Goal: Task Accomplishment & Management: Use online tool/utility

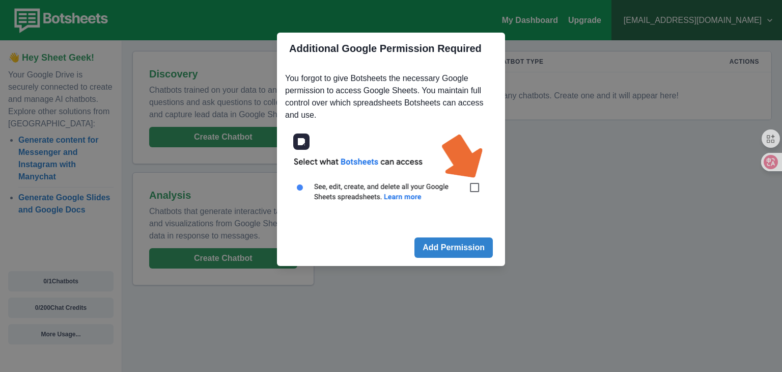
click at [477, 186] on img at bounding box center [391, 173] width 212 height 96
click at [469, 186] on img at bounding box center [391, 173] width 212 height 96
click at [475, 185] on img at bounding box center [391, 173] width 212 height 96
click at [474, 183] on img at bounding box center [391, 173] width 212 height 96
click at [474, 184] on img at bounding box center [391, 173] width 212 height 96
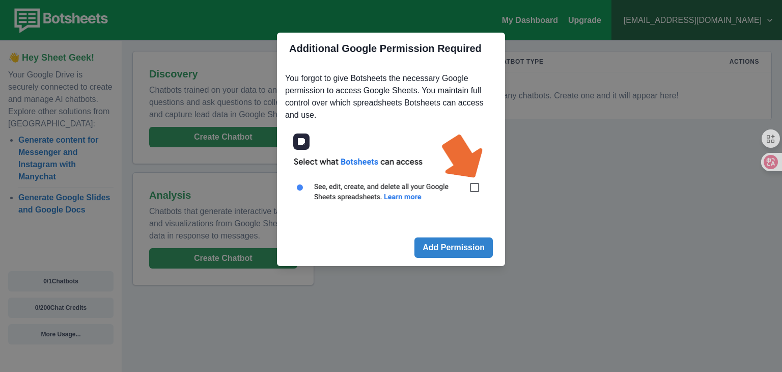
click at [474, 187] on img at bounding box center [391, 173] width 212 height 96
click at [468, 250] on button "Add Permission" at bounding box center [454, 247] width 78 height 20
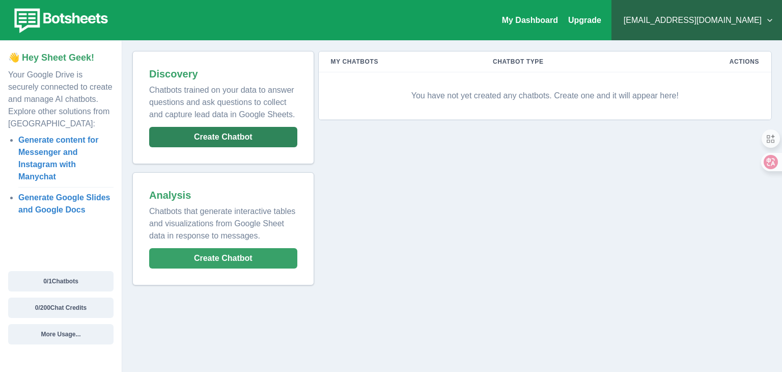
click at [244, 139] on button "Create Chatbot" at bounding box center [223, 137] width 148 height 20
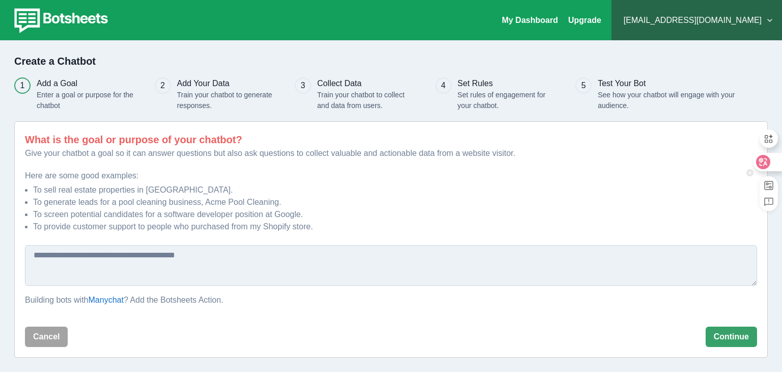
click at [768, 162] on icon at bounding box center [763, 162] width 14 height 14
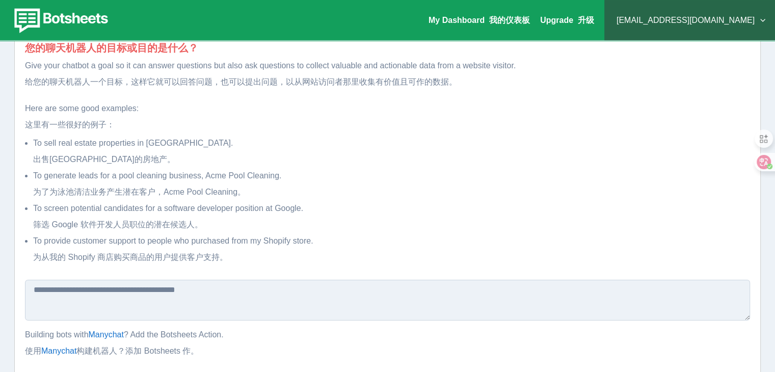
scroll to position [204, 0]
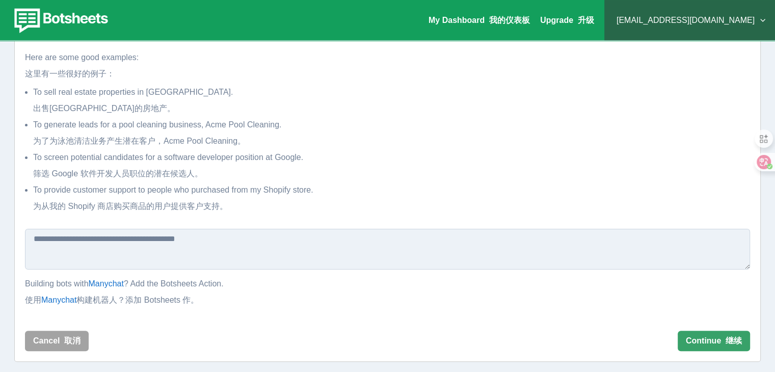
click at [332, 255] on textarea at bounding box center [387, 249] width 725 height 41
type textarea "******"
click at [709, 336] on button "Continue 继续" at bounding box center [713, 341] width 72 height 20
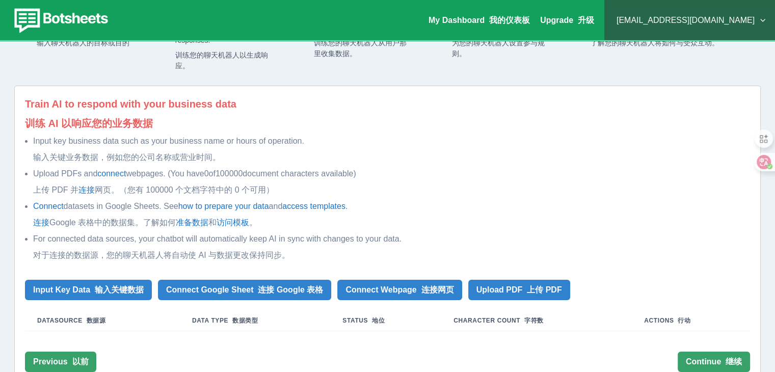
scroll to position [102, 0]
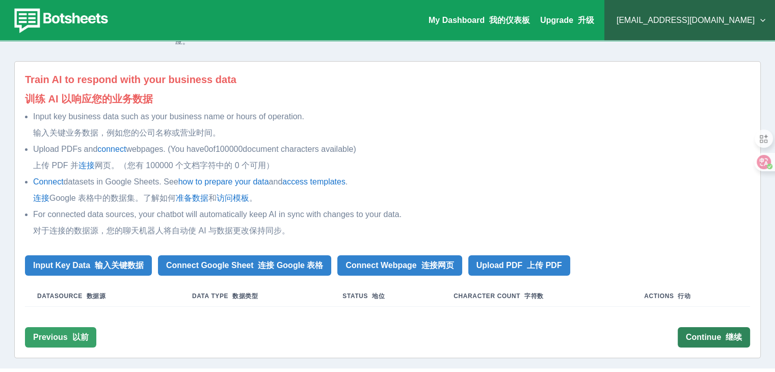
click at [690, 331] on button "Continue 继续" at bounding box center [713, 337] width 72 height 20
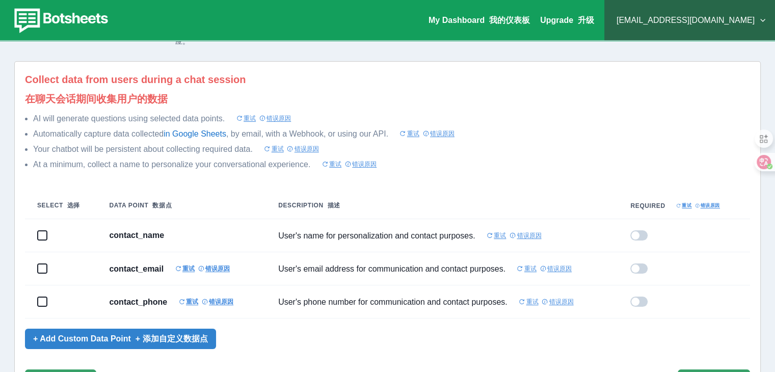
click at [486, 237] on font "重试" at bounding box center [495, 235] width 19 height 10
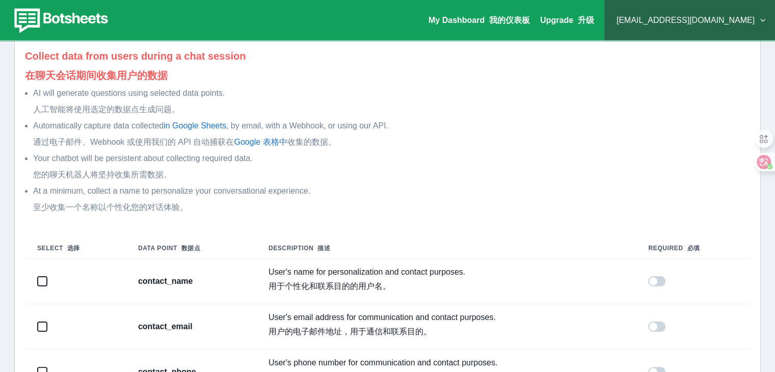
scroll to position [244, 0]
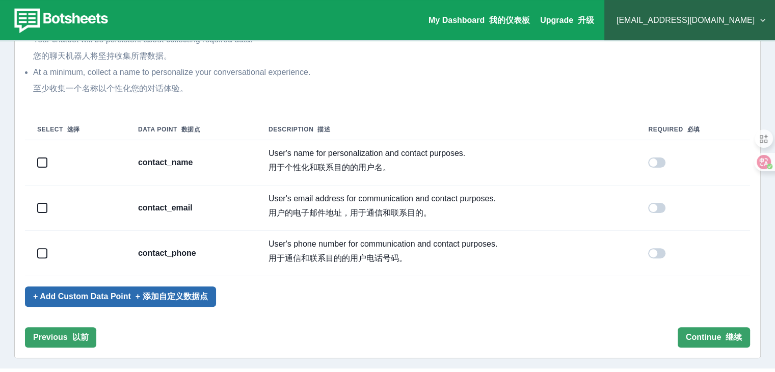
click at [189, 297] on font "+ 添加自定义数据点" at bounding box center [171, 296] width 72 height 9
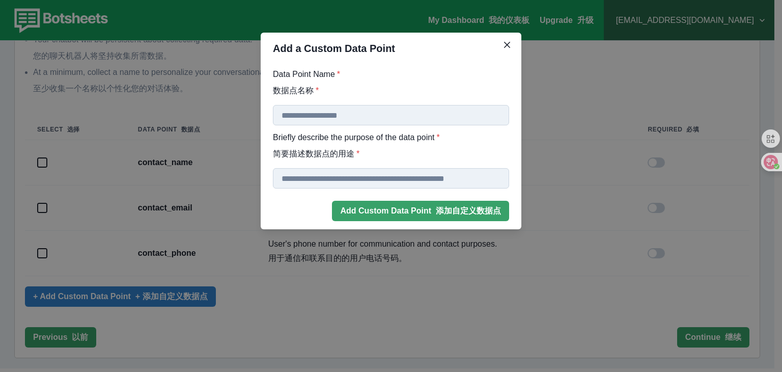
click at [349, 121] on input "Data Point Name * 数据点名称 *" at bounding box center [391, 115] width 236 height 20
type input "*****"
click at [357, 171] on input "Data Point Name * 数据点名称 *" at bounding box center [391, 178] width 236 height 20
click at [358, 176] on input "Data Point Name * 数据点名称 *" at bounding box center [391, 178] width 236 height 20
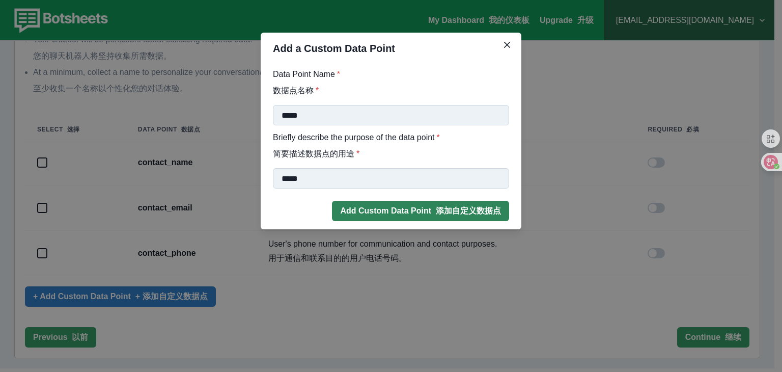
type input "*****"
click at [408, 208] on button "Add Custom Data Point 添加自定义数据点" at bounding box center [420, 211] width 177 height 20
click at [458, 219] on button "Add Custom Data Point 添加自定义数据点" at bounding box center [420, 211] width 177 height 20
click at [350, 107] on input "*****" at bounding box center [391, 115] width 236 height 20
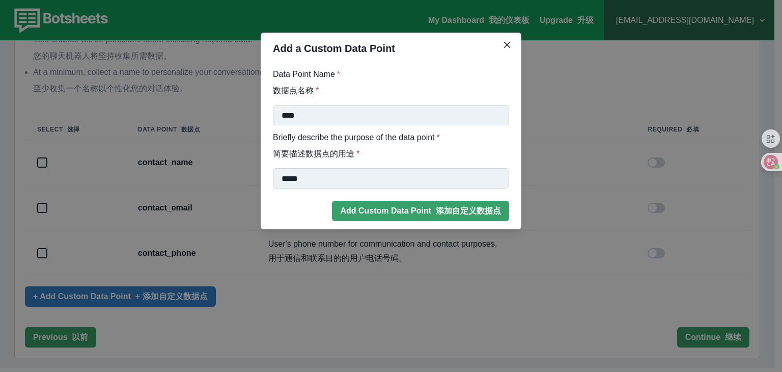
type input "****"
click at [328, 179] on input "*****" at bounding box center [391, 178] width 236 height 20
drag, startPoint x: 333, startPoint y: 177, endPoint x: 214, endPoint y: 167, distance: 119.1
click at [214, 167] on div "Add a Custom Data Point Data Point Name * 数据点名称 * **** Briefly describe the pur…" at bounding box center [391, 186] width 782 height 372
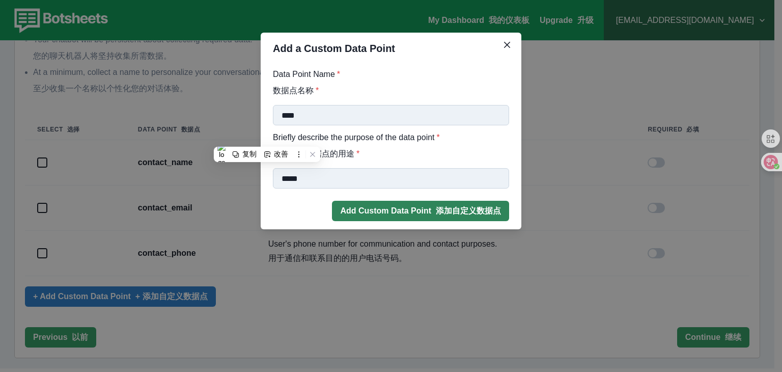
click at [394, 210] on button "Add Custom Data Point 添加自定义数据点" at bounding box center [420, 211] width 177 height 20
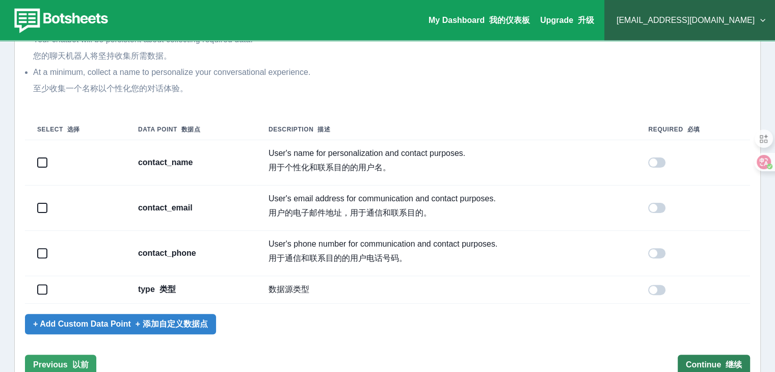
click at [710, 363] on button "Continue 继续" at bounding box center [713, 365] width 72 height 20
click at [713, 361] on button "Continue 继续" at bounding box center [713, 365] width 72 height 20
click at [665, 290] on span at bounding box center [656, 290] width 17 height 10
click at [657, 251] on span at bounding box center [653, 253] width 8 height 8
click at [659, 265] on td at bounding box center [693, 253] width 114 height 45
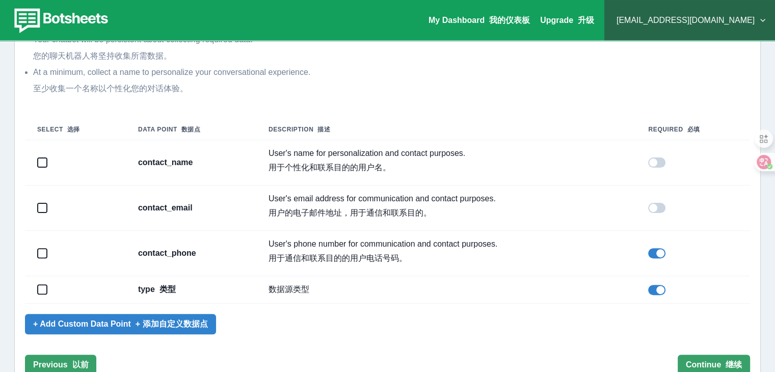
click at [661, 252] on span at bounding box center [660, 253] width 8 height 8
click at [656, 160] on span at bounding box center [653, 162] width 8 height 8
click at [720, 363] on button "Continue 继续" at bounding box center [713, 365] width 72 height 20
click at [44, 287] on span at bounding box center [42, 289] width 8 height 8
click at [44, 252] on span at bounding box center [42, 253] width 8 height 8
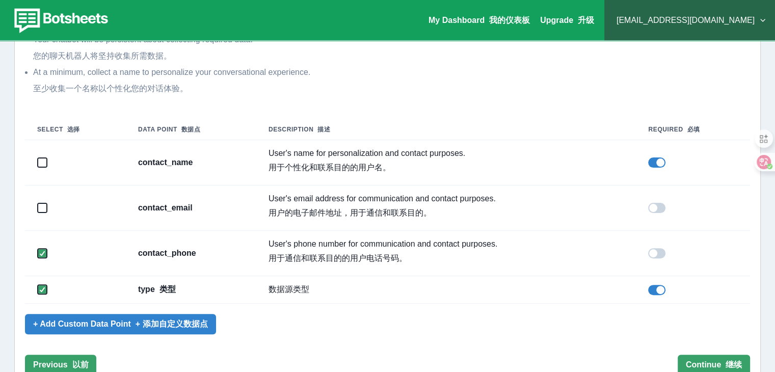
click at [43, 206] on span at bounding box center [42, 208] width 8 height 8
click at [45, 155] on td at bounding box center [75, 162] width 101 height 45
click at [44, 161] on span at bounding box center [42, 162] width 8 height 8
click at [695, 366] on button "Continue 继续" at bounding box center [713, 365] width 72 height 20
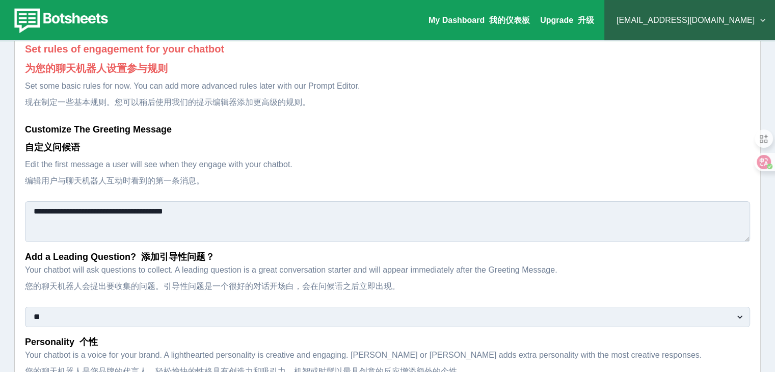
scroll to position [236, 0]
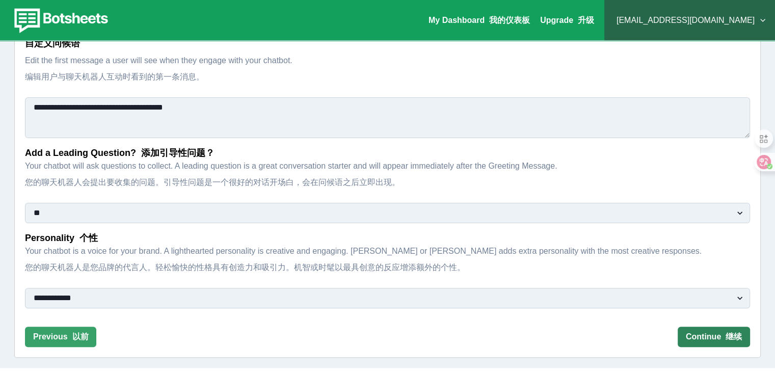
click at [742, 345] on button "Continue 继续" at bounding box center [713, 336] width 72 height 20
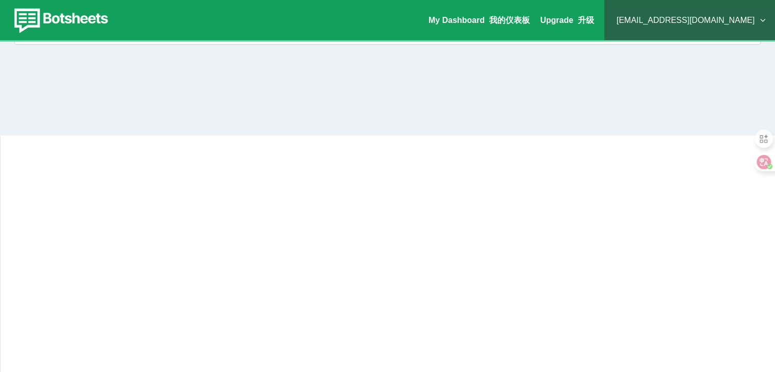
scroll to position [70, 0]
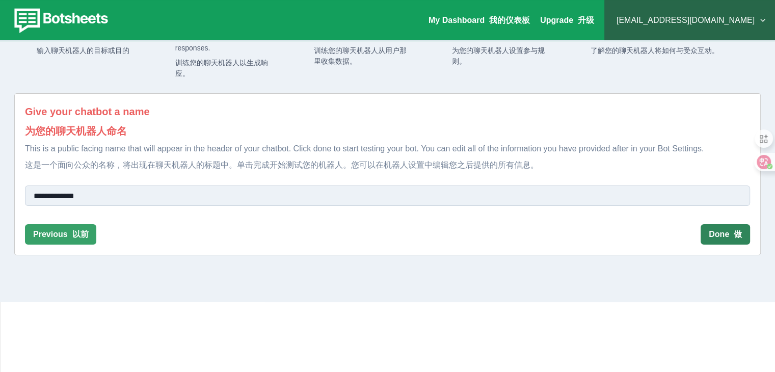
click at [734, 233] on font "做" at bounding box center [737, 234] width 8 height 9
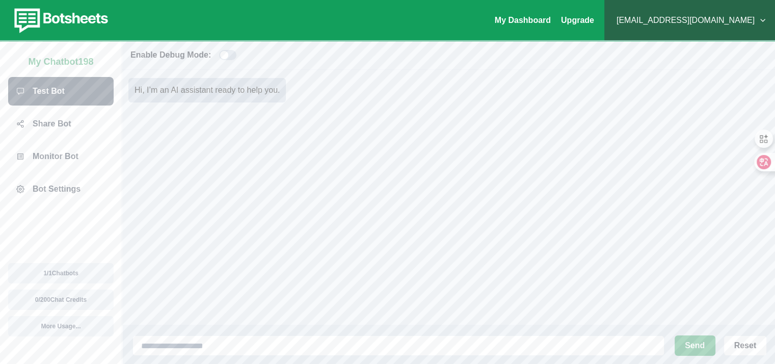
click at [247, 96] on div "Hi, I’m an AI assistant ready to help you." at bounding box center [206, 90] width 157 height 24
click at [425, 343] on input at bounding box center [398, 345] width 532 height 20
type input "*"
click at [685, 353] on button "Send" at bounding box center [694, 345] width 41 height 20
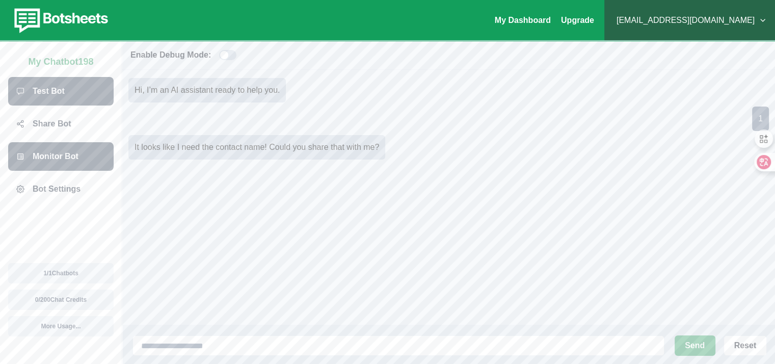
click at [77, 161] on div "Monitor Bot" at bounding box center [60, 156] width 105 height 29
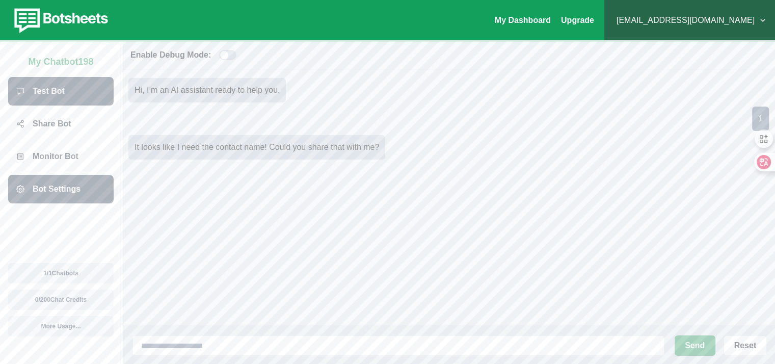
click at [69, 196] on div "Bot Settings" at bounding box center [60, 189] width 105 height 29
click at [61, 188] on p "Bot Settings" at bounding box center [57, 189] width 48 height 12
click at [14, 192] on div "Bot Settings" at bounding box center [60, 189] width 105 height 29
click at [25, 188] on div "Bot Settings" at bounding box center [60, 189] width 105 height 29
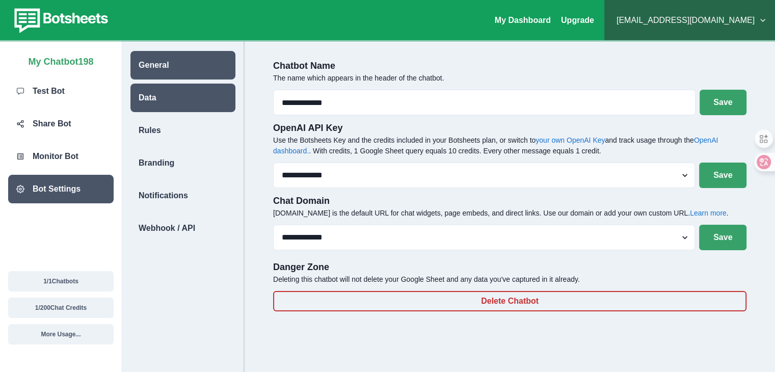
click at [170, 93] on div "Data" at bounding box center [182, 98] width 105 height 29
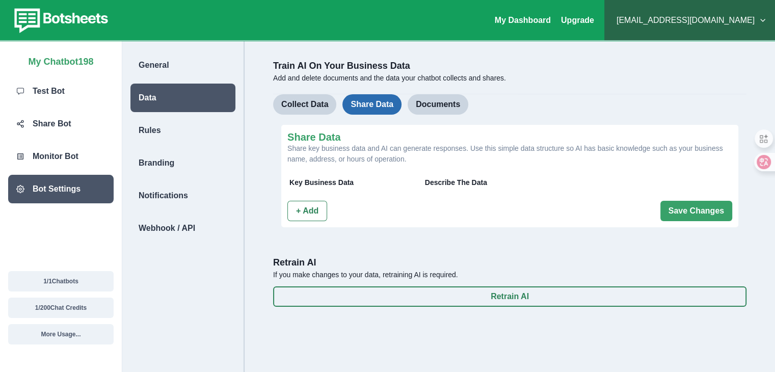
click at [376, 108] on button "Share Data" at bounding box center [371, 104] width 59 height 20
click at [423, 106] on button "Documents" at bounding box center [437, 104] width 61 height 20
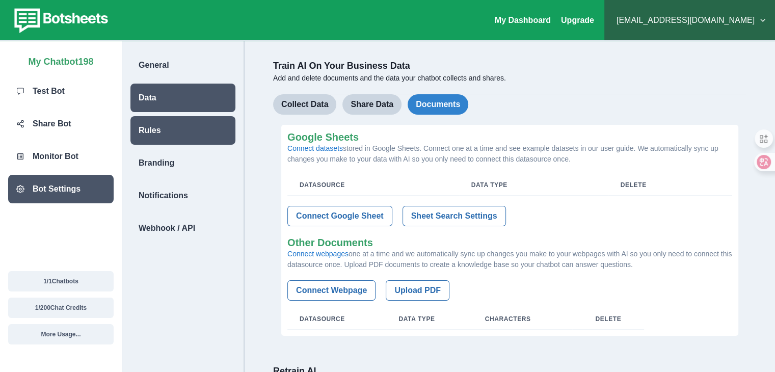
click at [177, 135] on div "Rules" at bounding box center [182, 130] width 105 height 29
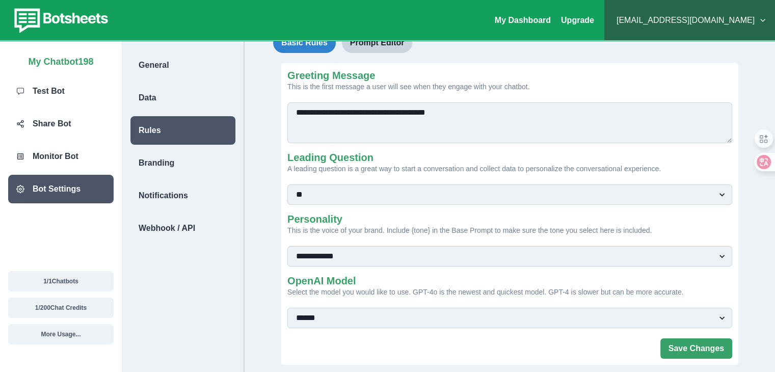
scroll to position [61, 0]
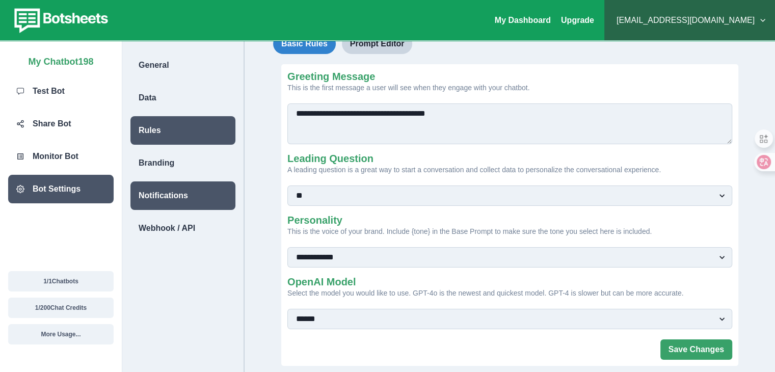
click at [174, 195] on p "Notifications" at bounding box center [163, 195] width 49 height 12
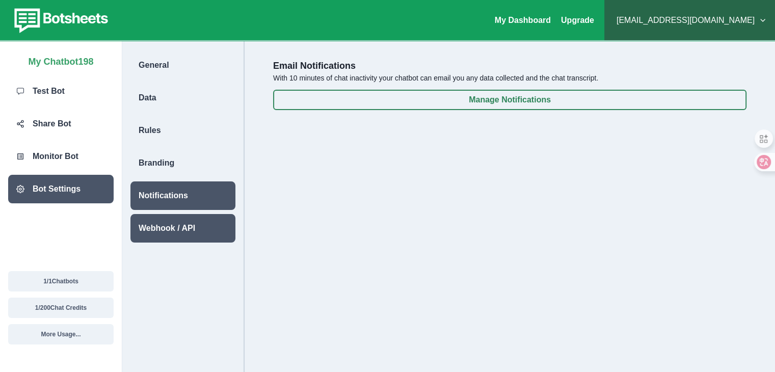
click at [183, 229] on p "Webhook / API" at bounding box center [167, 228] width 57 height 12
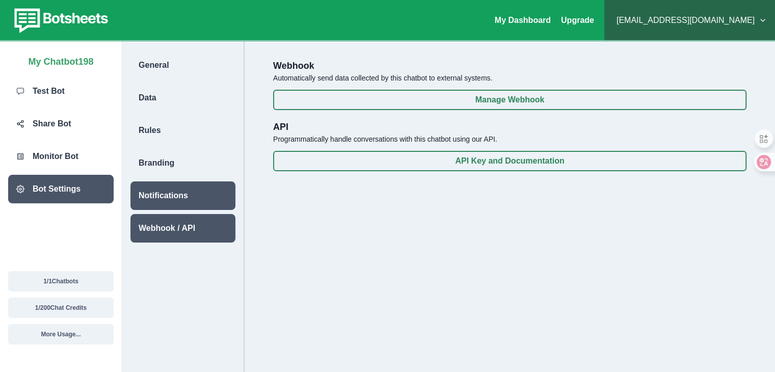
click at [191, 204] on div "Notifications" at bounding box center [182, 195] width 105 height 29
